Goal: Transaction & Acquisition: Purchase product/service

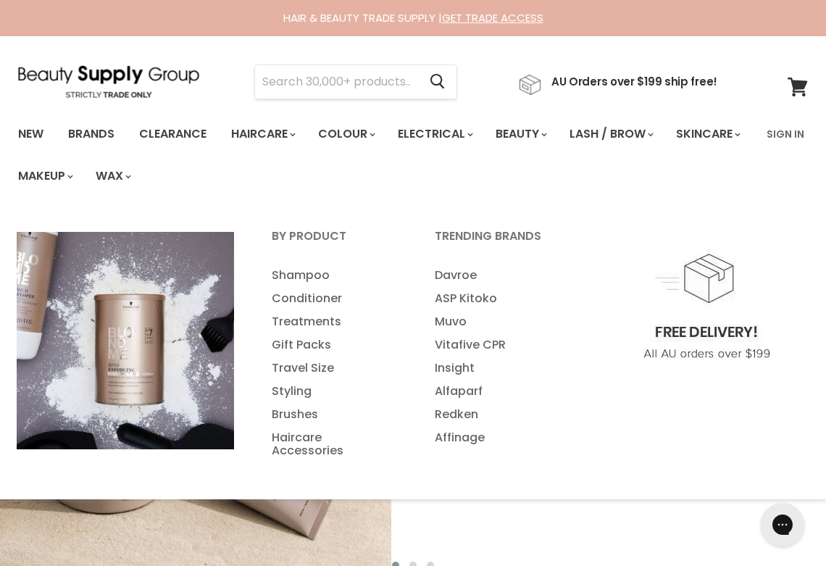
click at [306, 448] on link "Haircare Accessories" at bounding box center [333, 444] width 160 height 36
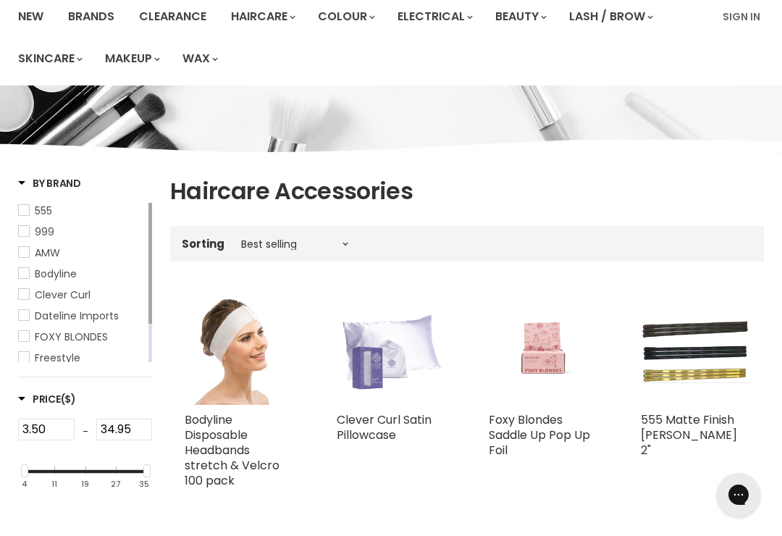
scroll to position [118, 0]
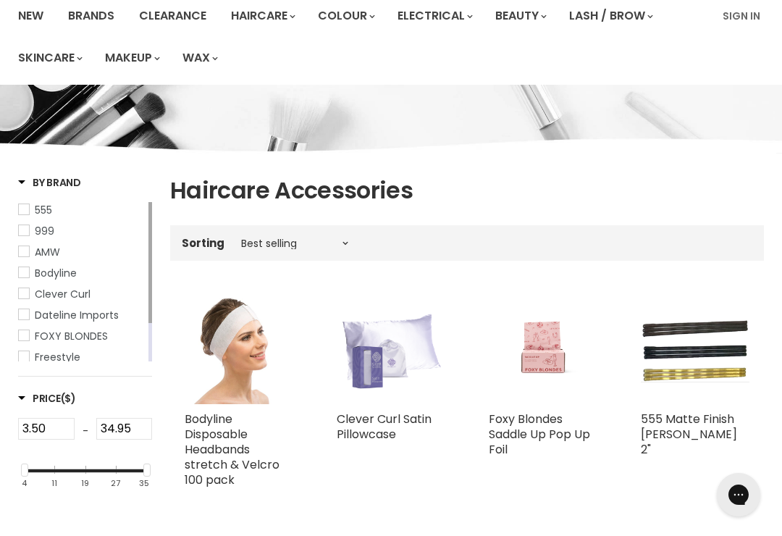
click at [682, 352] on img "Main content" at bounding box center [695, 350] width 109 height 64
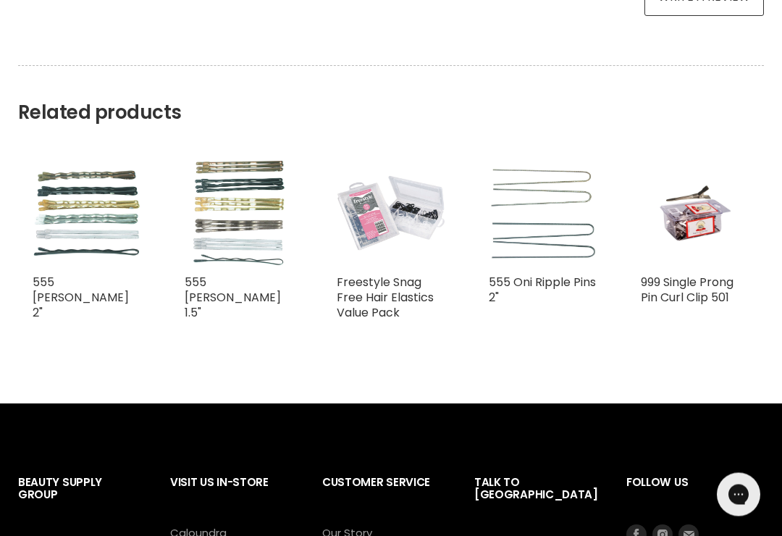
scroll to position [915, 0]
click at [538, 238] on img "Main content" at bounding box center [543, 213] width 109 height 95
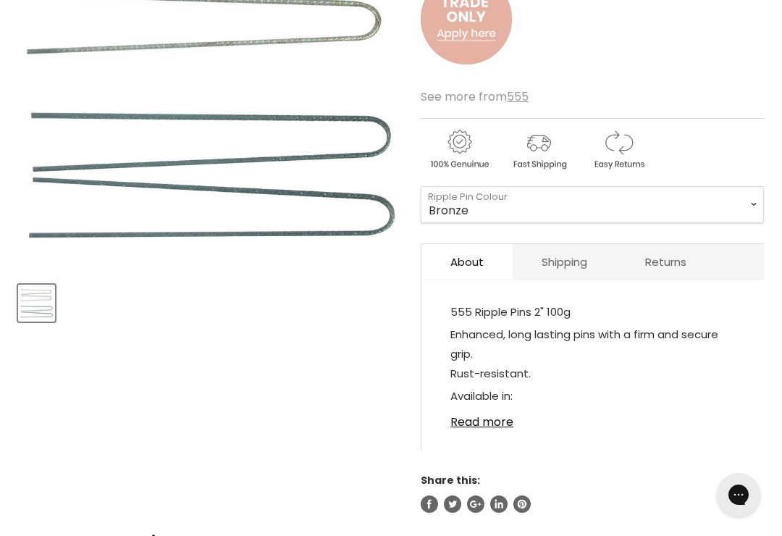
scroll to position [330, 0]
click at [500, 424] on link "Read more" at bounding box center [592, 419] width 285 height 22
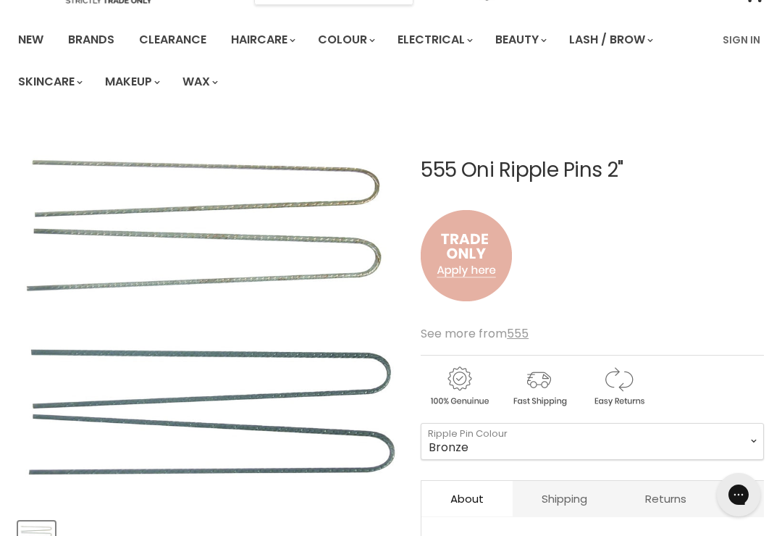
scroll to position [0, 0]
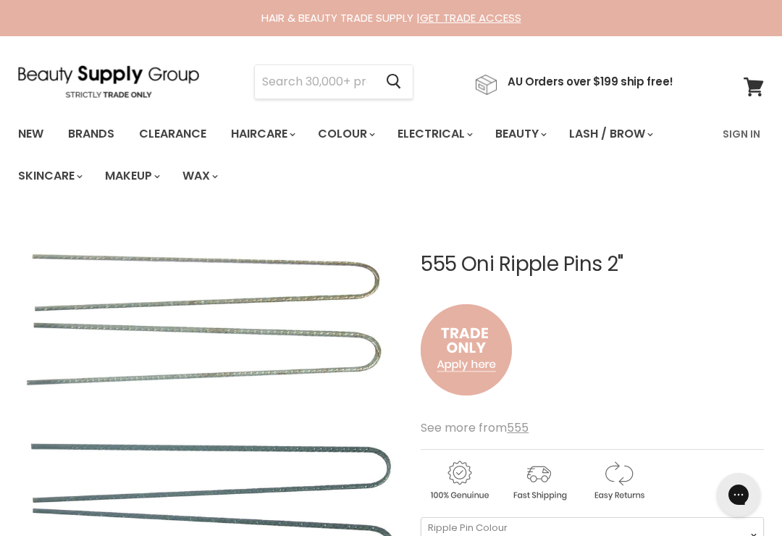
click at [85, 130] on link "Brands" at bounding box center [91, 134] width 68 height 30
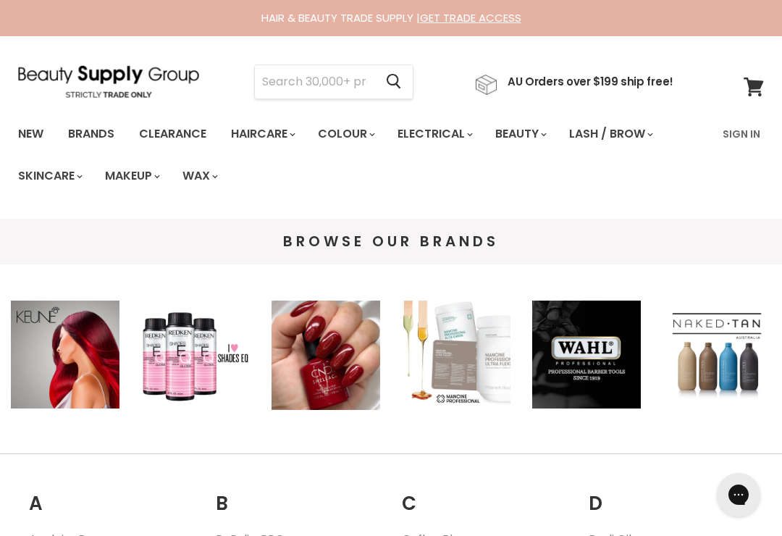
click at [322, 83] on input "Search" at bounding box center [315, 81] width 120 height 33
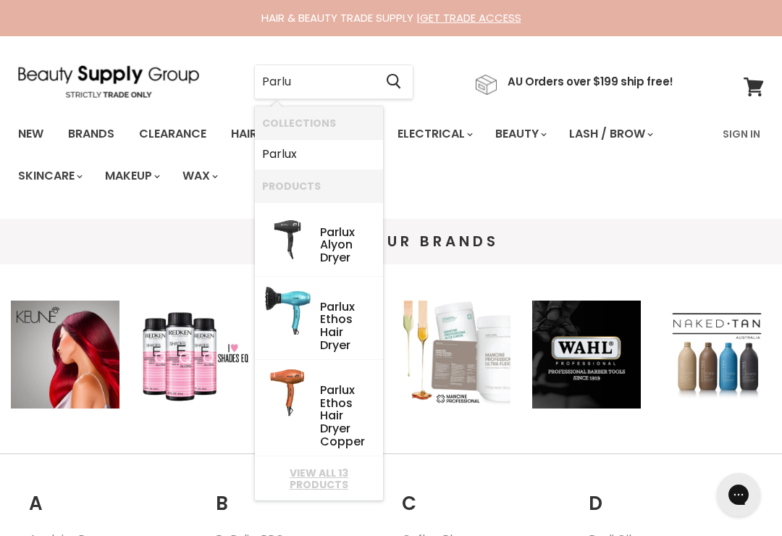
type input "Parlux"
